Goal: Information Seeking & Learning: Find specific fact

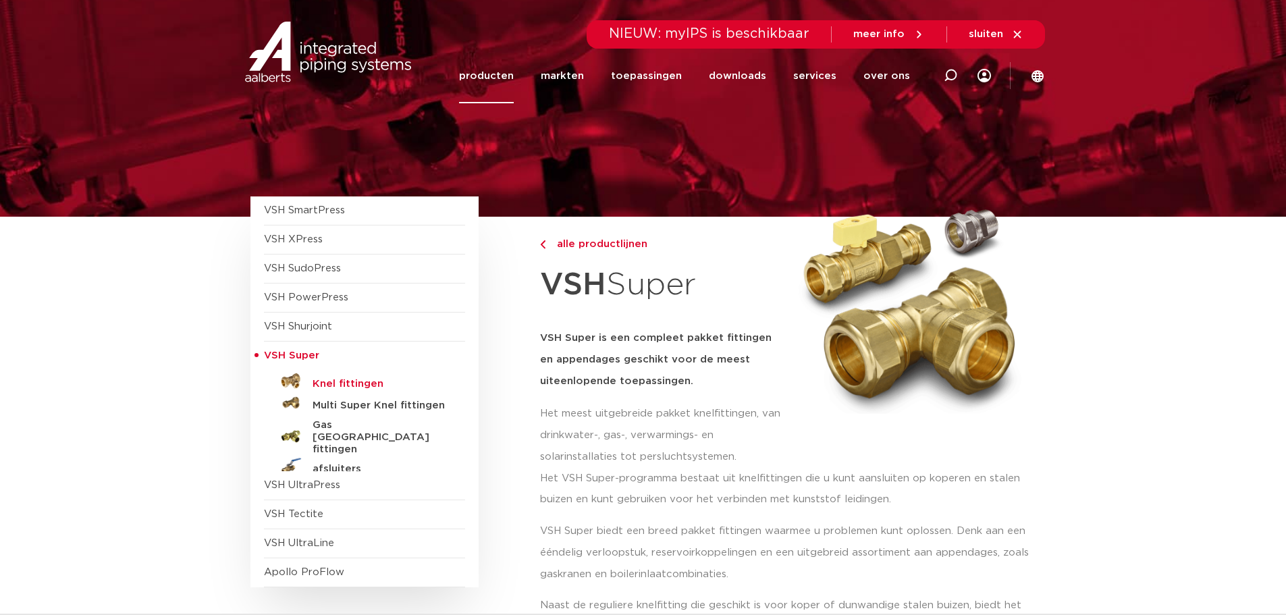
click at [327, 379] on h5 "Knel fittingen" at bounding box center [380, 384] width 134 height 12
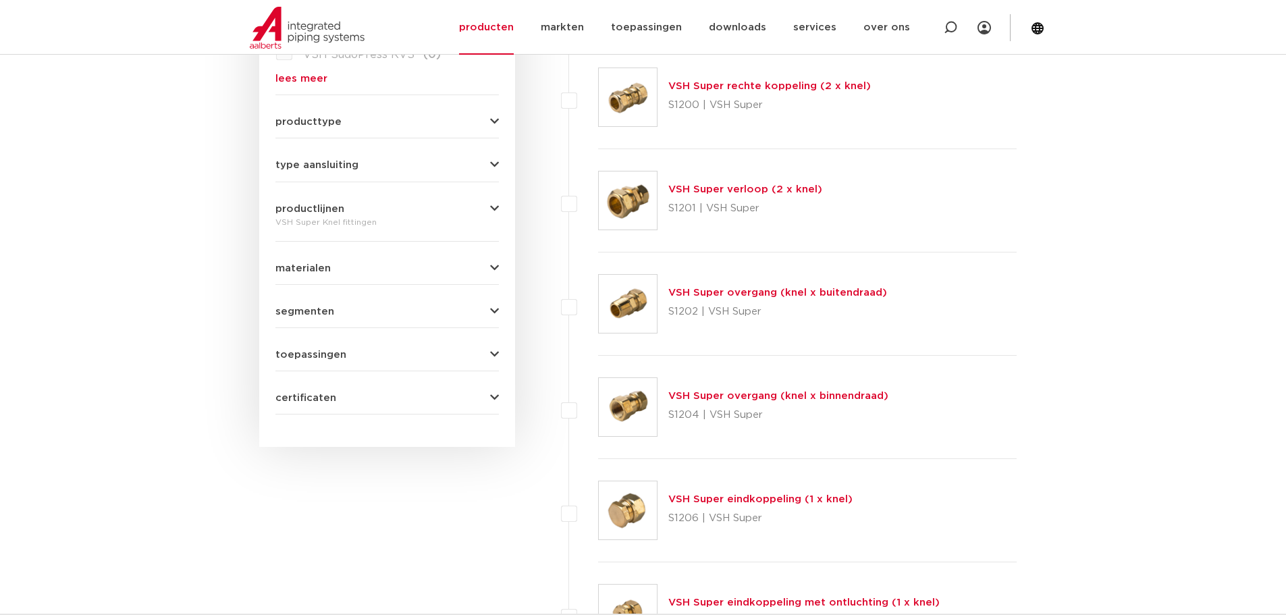
click at [711, 396] on link "VSH Super overgang (knel x binnendraad)" at bounding box center [778, 396] width 220 height 10
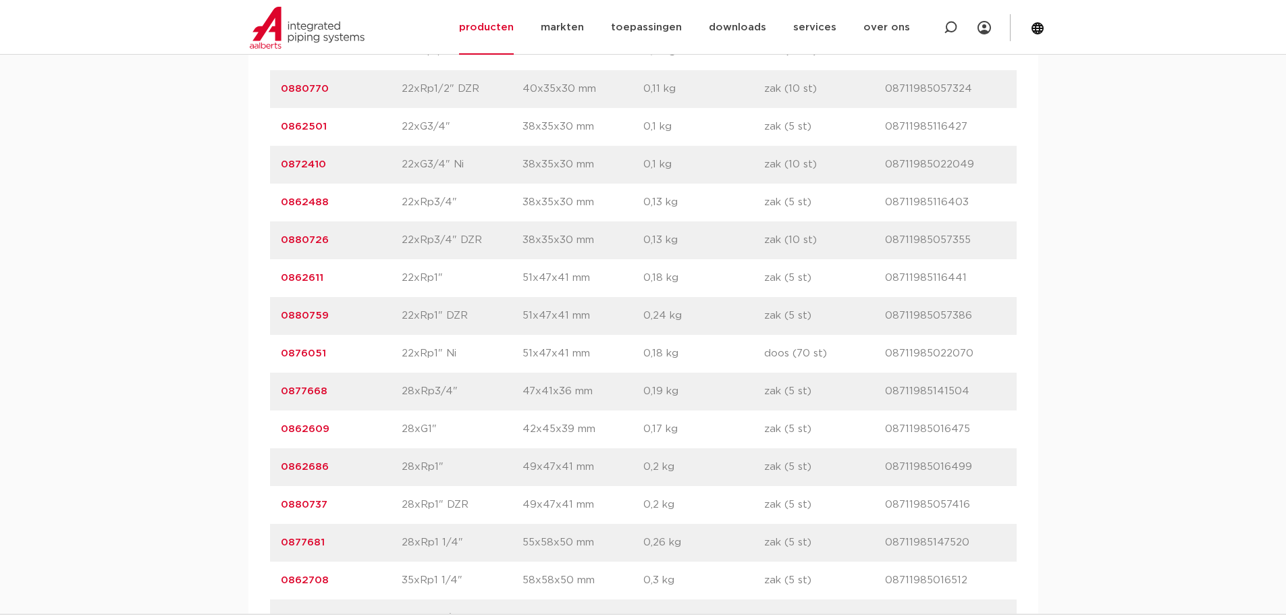
scroll to position [2296, 0]
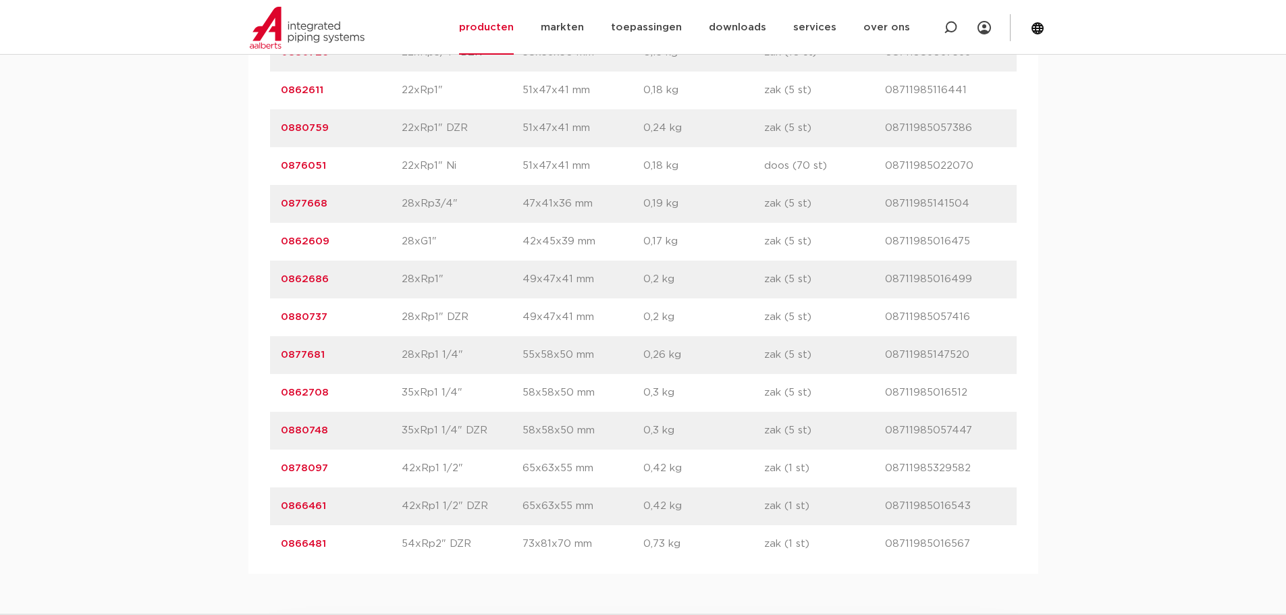
drag, startPoint x: 338, startPoint y: 354, endPoint x: 278, endPoint y: 357, distance: 60.8
click at [278, 357] on div "artikelnummer 0877681 afmeting 28xRp1 1/4" afmetingen 55x58x50 mm gewicht 0,26 …" at bounding box center [643, 355] width 747 height 38
copy link "0877681"
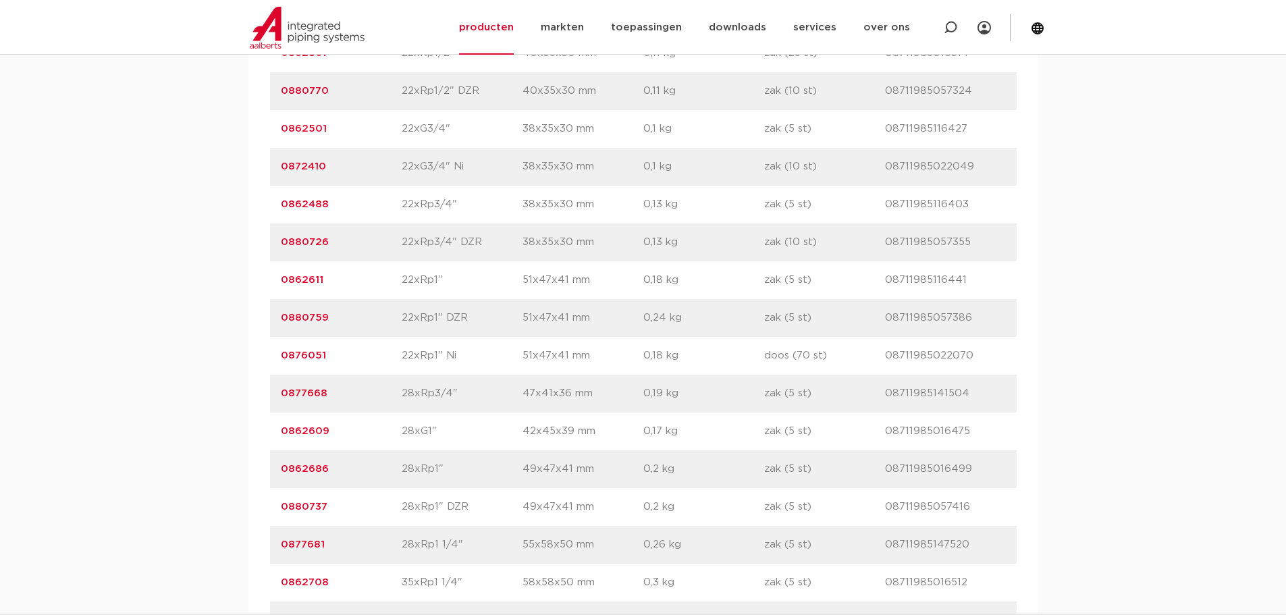
scroll to position [2093, 0]
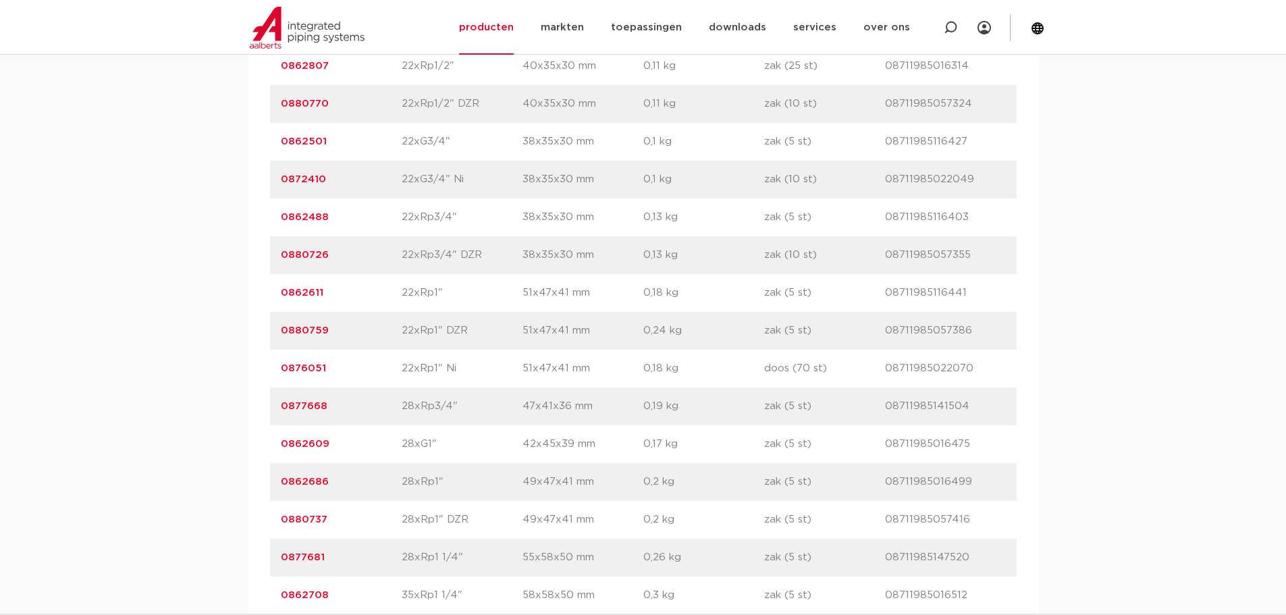
drag, startPoint x: 334, startPoint y: 217, endPoint x: 273, endPoint y: 213, distance: 60.9
click at [270, 213] on div "artikelnummer 0862488 afmeting 22xRp3/4" afmetingen 38x35x30 mm gewicht 0,13 kg…" at bounding box center [643, 218] width 747 height 38
copy link "0862488"
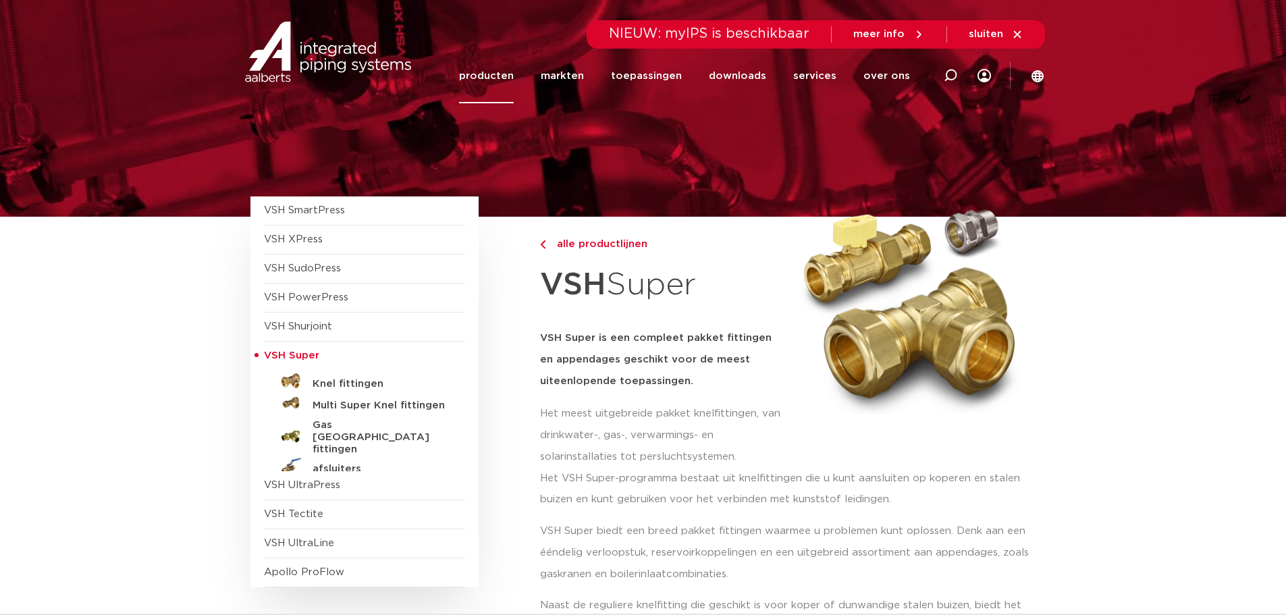
click at [339, 376] on link "Knel fittingen" at bounding box center [364, 382] width 201 height 22
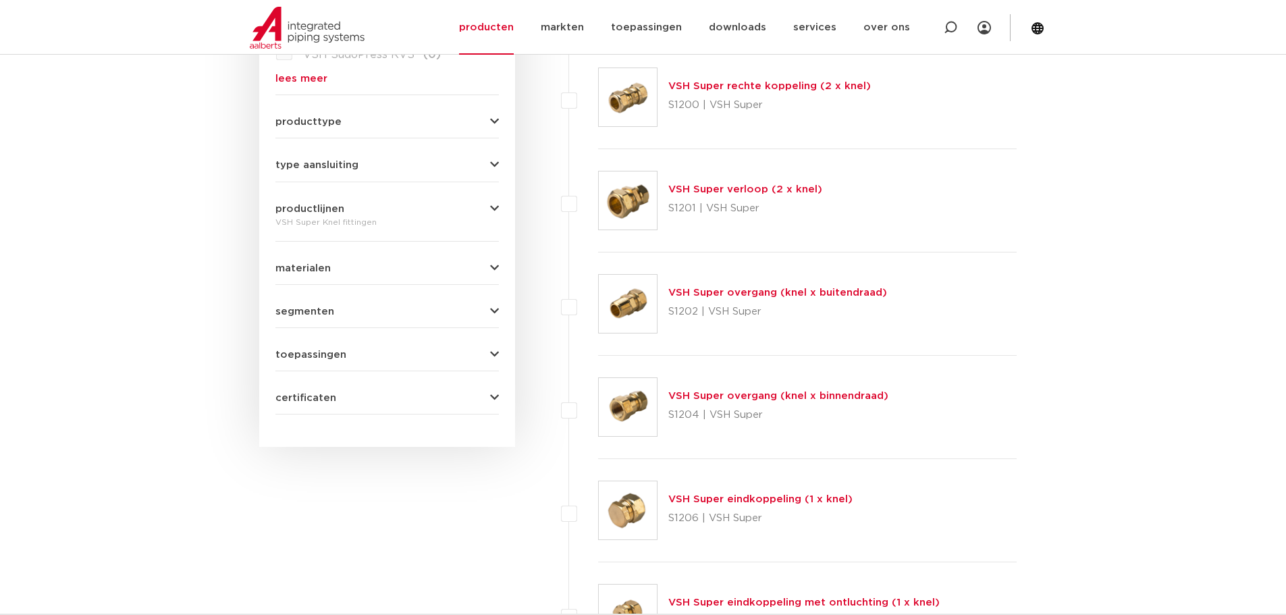
click at [700, 398] on link "VSH Super overgang (knel x binnendraad)" at bounding box center [778, 396] width 220 height 10
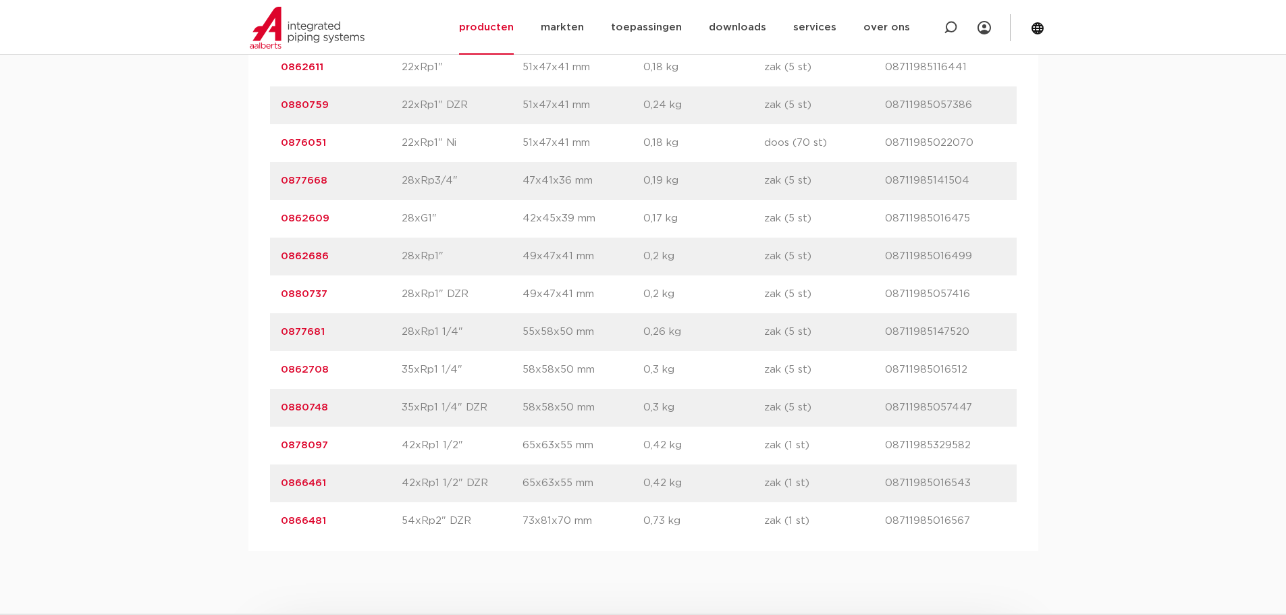
scroll to position [2363, 0]
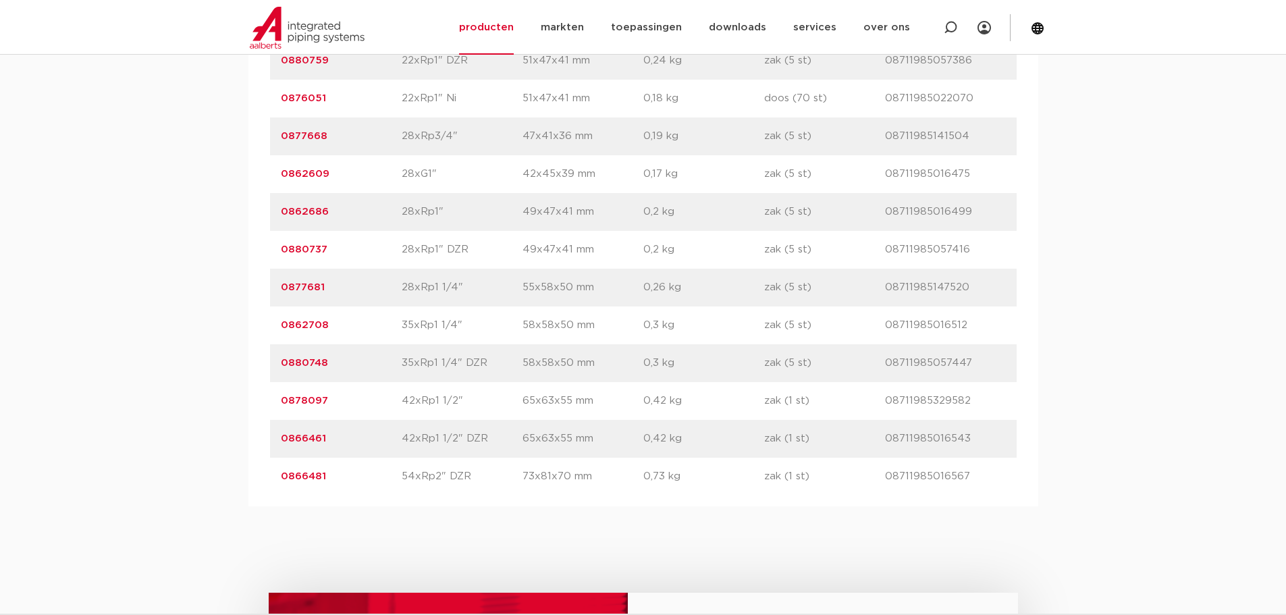
drag, startPoint x: 345, startPoint y: 285, endPoint x: 283, endPoint y: 287, distance: 62.2
click at [283, 287] on p "0877681" at bounding box center [341, 288] width 121 height 16
copy link "0877681"
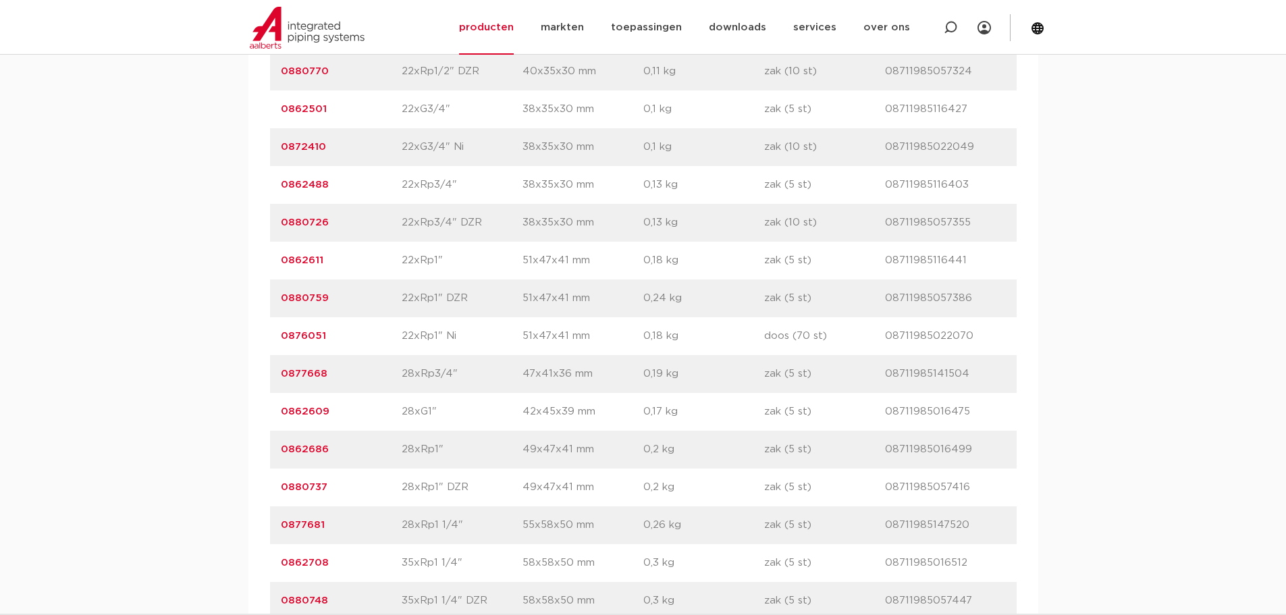
scroll to position [2093, 0]
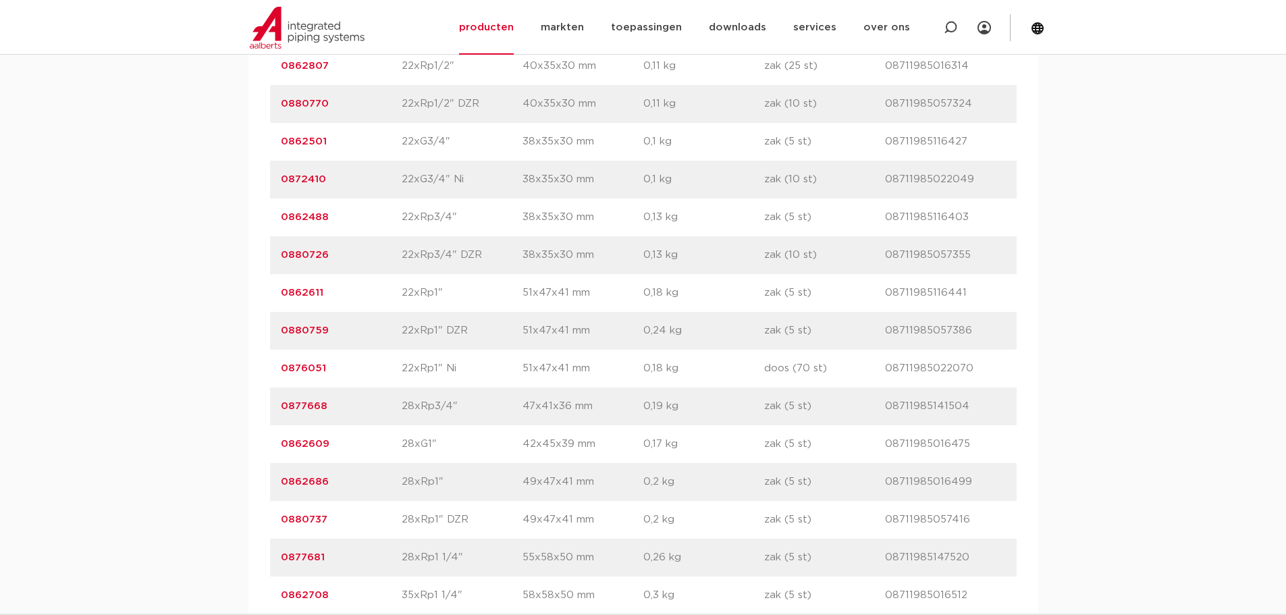
drag, startPoint x: 340, startPoint y: 218, endPoint x: 276, endPoint y: 215, distance: 64.2
click at [276, 215] on div "artikelnummer 0862488 afmeting 22xRp3/4" afmetingen 38x35x30 mm gewicht 0,13 kg…" at bounding box center [643, 218] width 747 height 38
copy link "0862488"
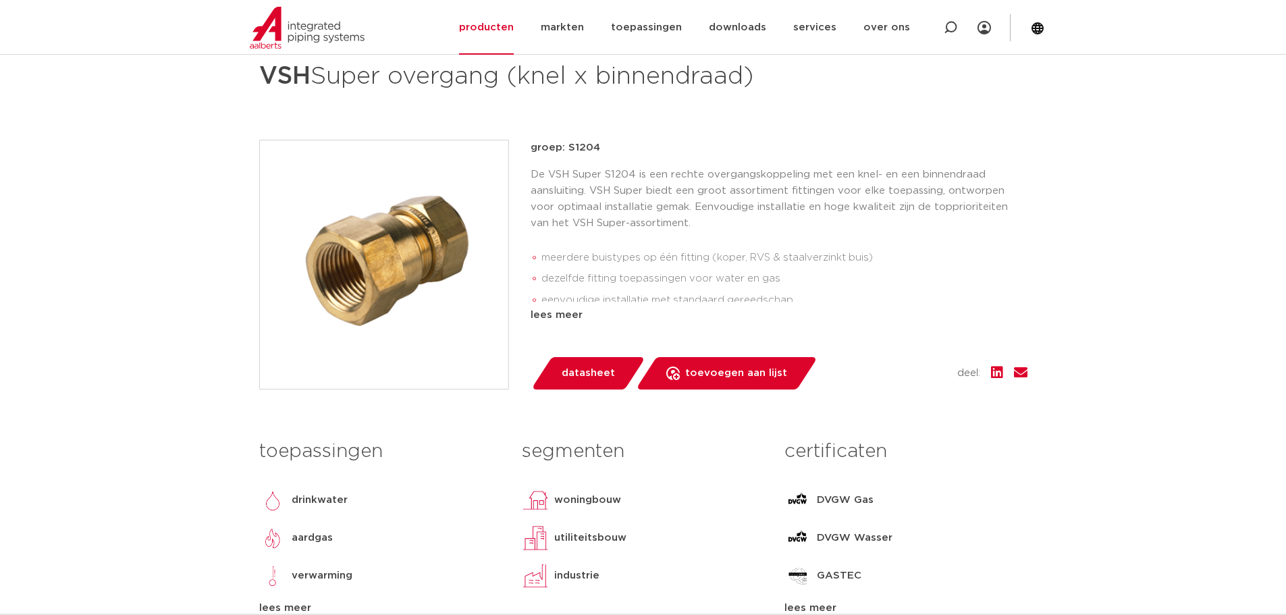
scroll to position [203, 0]
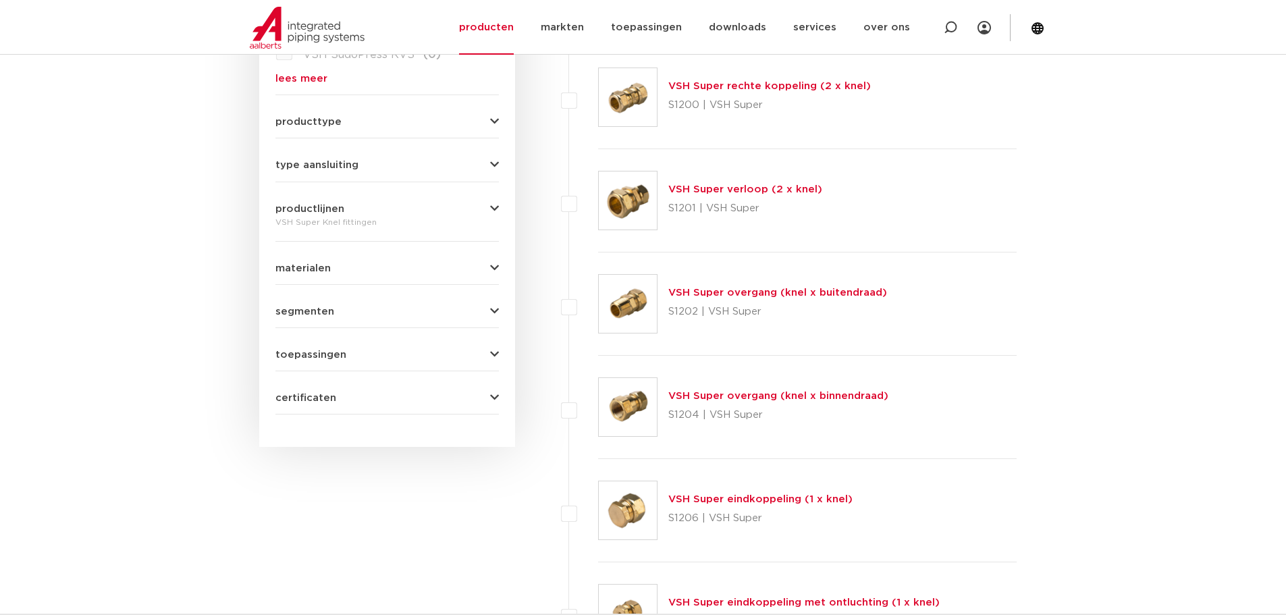
click at [729, 290] on link "VSH Super overgang (knel x buitendraad)" at bounding box center [777, 293] width 219 height 10
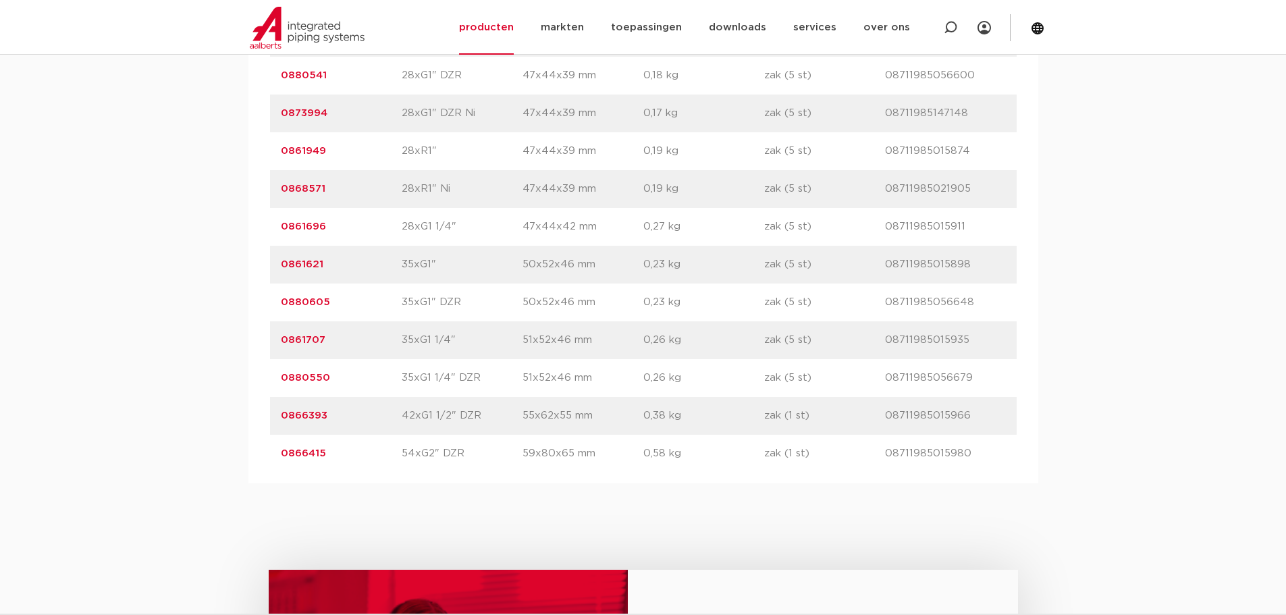
scroll to position [3444, 0]
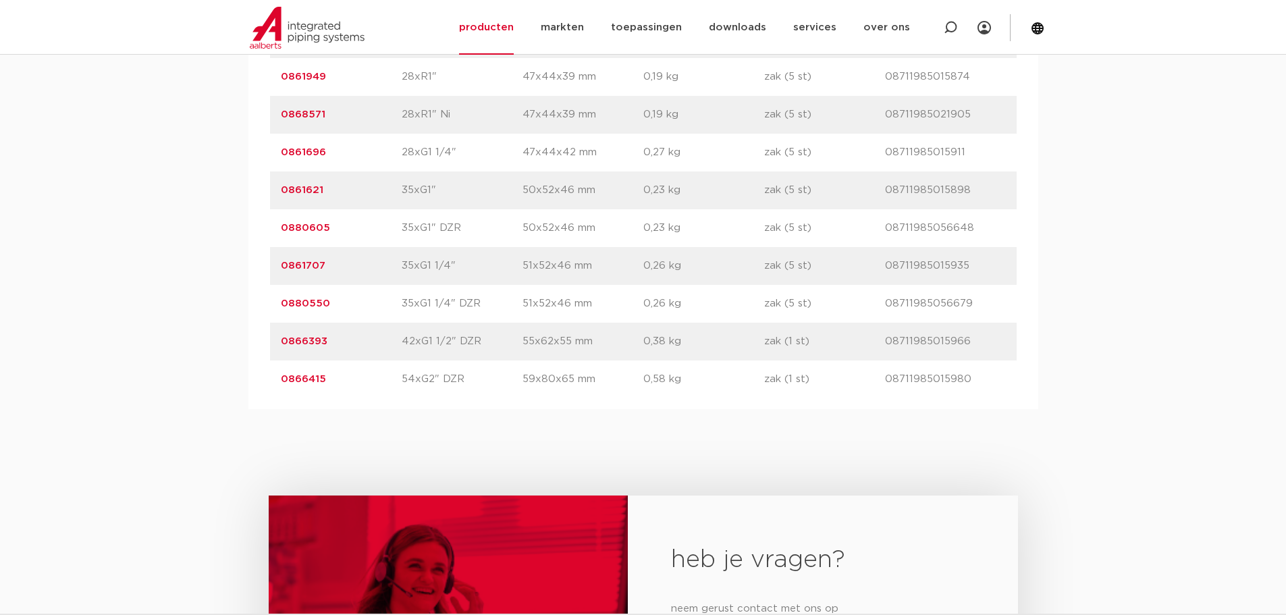
drag, startPoint x: 349, startPoint y: 153, endPoint x: 280, endPoint y: 151, distance: 68.9
click at [281, 151] on p "0861696" at bounding box center [341, 152] width 121 height 16
copy link "0861696"
